Goal: Task Accomplishment & Management: Manage account settings

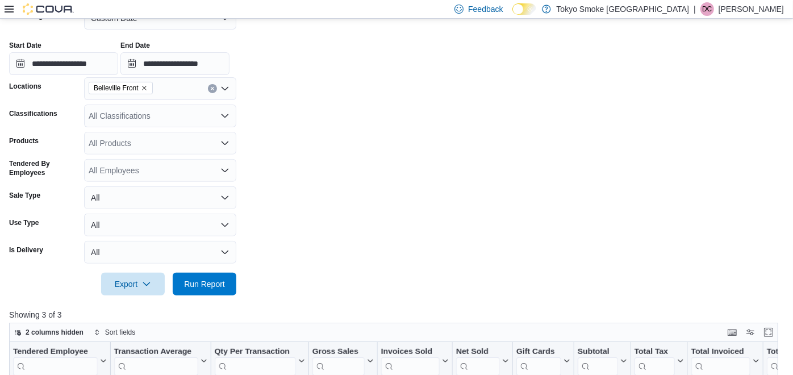
scroll to position [185, 0]
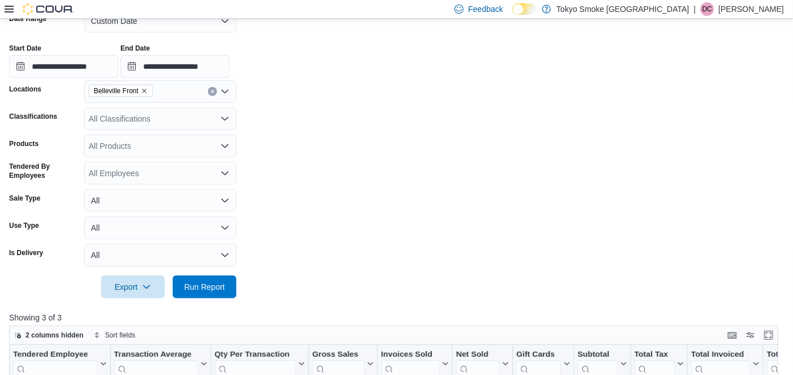
click at [388, 6] on p "Dylan Creelman" at bounding box center [751, 9] width 65 height 14
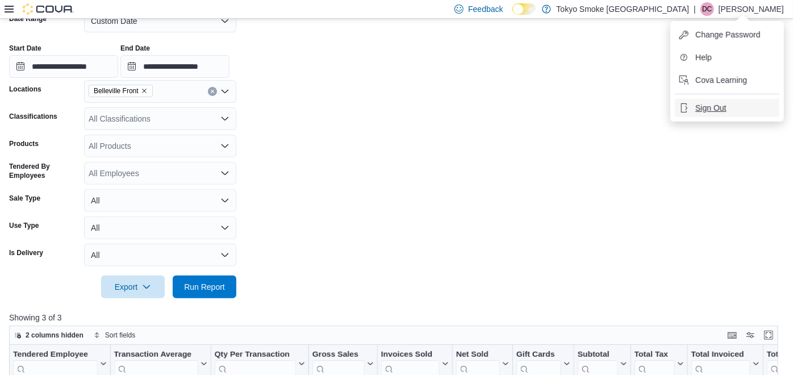
click at [388, 101] on button "Sign Out" at bounding box center [727, 108] width 105 height 18
